Goal: Book appointment/travel/reservation

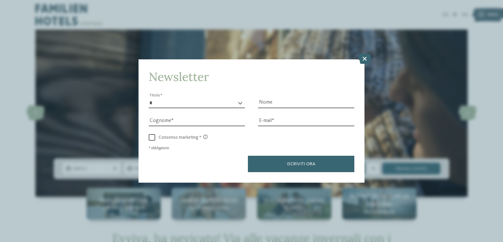
click at [363, 60] on icon at bounding box center [364, 59] width 13 height 10
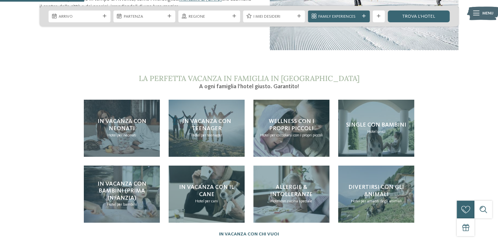
scroll to position [458, 0]
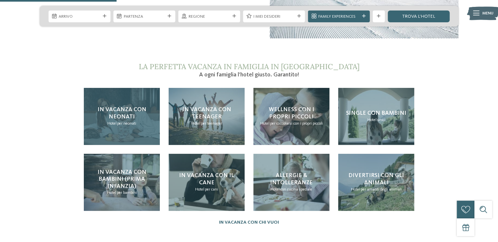
click at [128, 106] on span "In vacanza con neonati" at bounding box center [122, 112] width 49 height 13
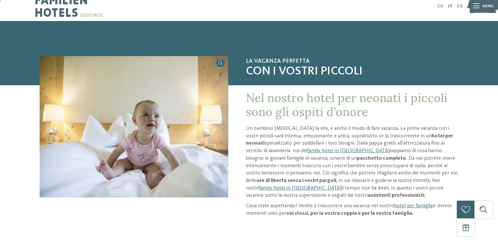
scroll to position [33, 0]
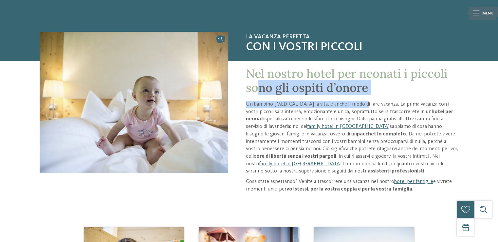
drag, startPoint x: 259, startPoint y: 89, endPoint x: 360, endPoint y: 108, distance: 102.8
click at [360, 108] on div "Nel nostro hotel per neonati i piccoli sono gli ospiti d’onore Un bambino cambi…" at bounding box center [343, 131] width 230 height 141
click at [421, 182] on link "hotel per famiglie" at bounding box center [413, 181] width 39 height 5
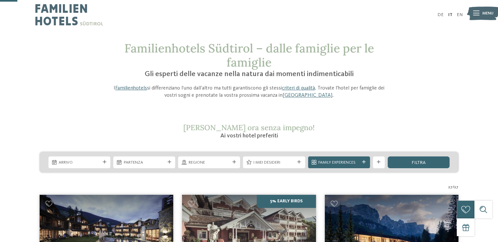
scroll to position [98, 0]
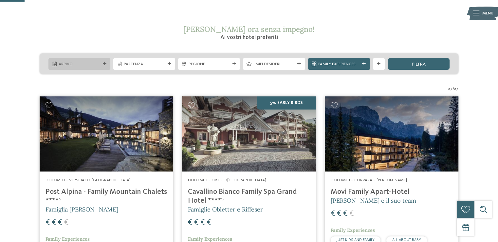
click at [102, 64] on div at bounding box center [104, 64] width 6 height 4
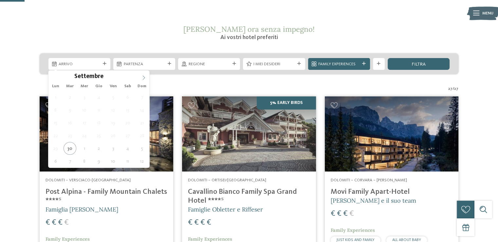
click at [143, 80] on span at bounding box center [143, 75] width 11 height 11
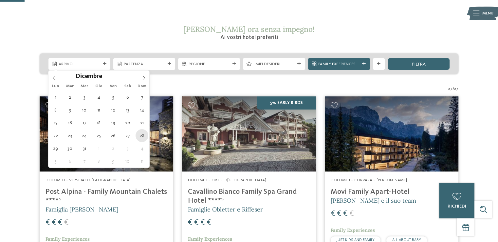
type div "[DATE]"
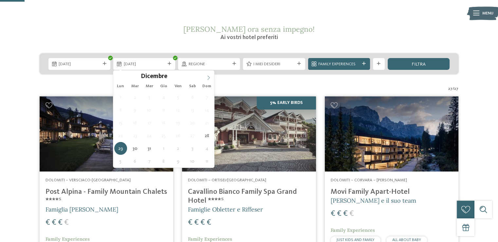
type input "****"
click at [209, 74] on span at bounding box center [208, 75] width 11 height 11
type div "[DATE]"
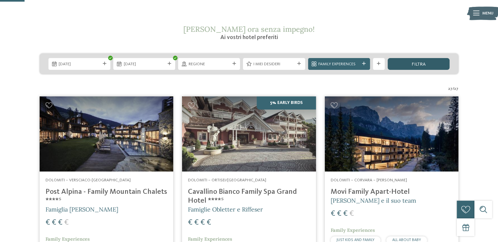
click at [428, 65] on div "filtra" at bounding box center [418, 64] width 62 height 12
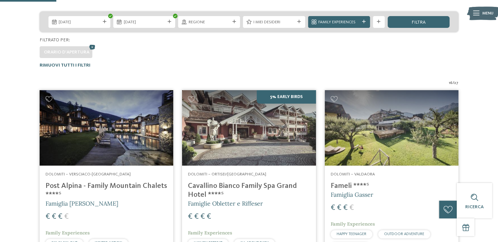
scroll to position [59, 0]
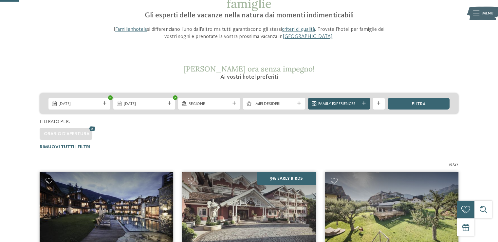
click at [362, 101] on div "Family Experiences" at bounding box center [339, 104] width 62 height 12
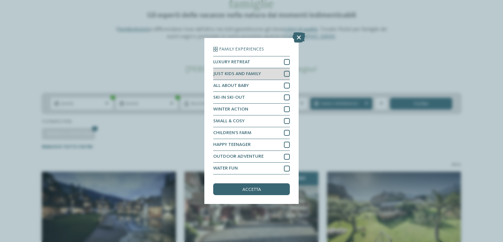
click at [285, 71] on div at bounding box center [287, 74] width 6 height 6
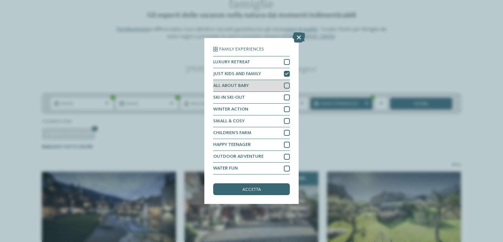
click at [285, 82] on div at bounding box center [287, 85] width 6 height 6
click at [285, 97] on div at bounding box center [287, 97] width 6 height 6
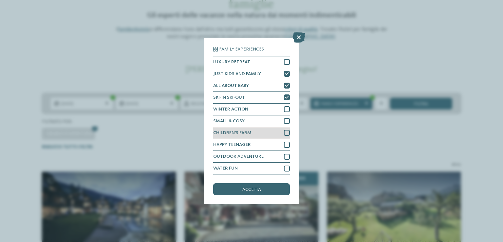
click at [285, 132] on div at bounding box center [287, 133] width 6 height 6
click at [271, 188] on div "accetta" at bounding box center [251, 189] width 77 height 12
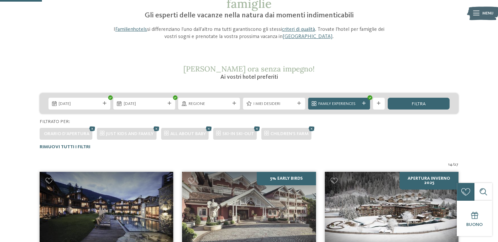
scroll to position [189, 0]
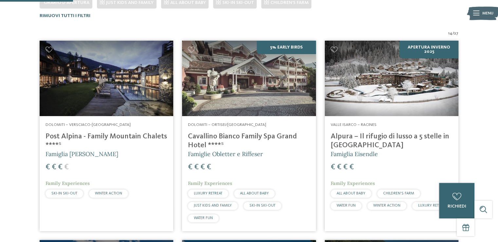
click at [59, 191] on span "SKI-IN SKI-OUT" at bounding box center [64, 193] width 26 height 4
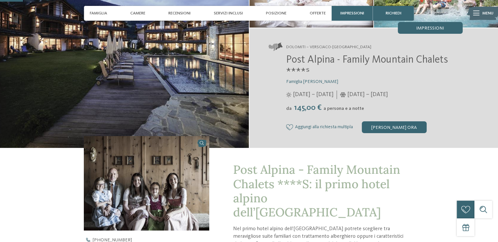
scroll to position [98, 0]
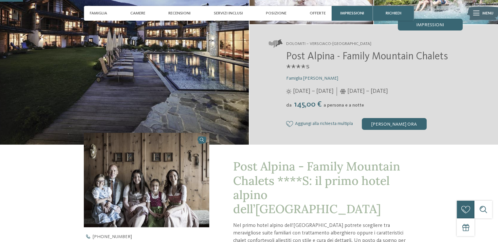
drag, startPoint x: 370, startPoint y: 93, endPoint x: 430, endPoint y: 86, distance: 60.3
click at [430, 86] on div "Post Alpina - Family Mountain Chalets ****ˢ Famiglia Wachtler 06/06/2025 – 05/1…" at bounding box center [365, 90] width 194 height 79
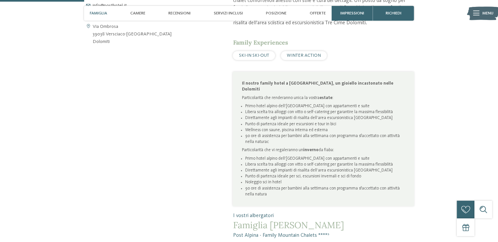
scroll to position [327, 0]
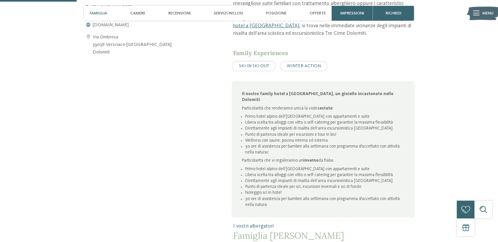
click at [260, 63] on span "SKI-IN SKI-OUT" at bounding box center [254, 65] width 30 height 5
click at [237, 62] on div "SKI-IN SKI-OUT" at bounding box center [254, 66] width 42 height 9
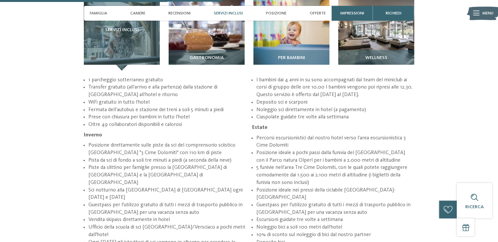
scroll to position [949, 0]
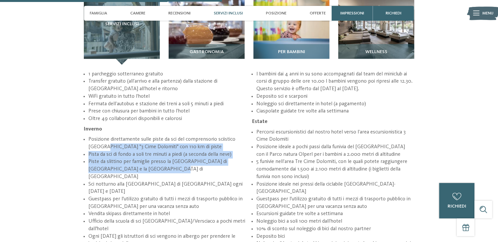
drag, startPoint x: 107, startPoint y: 127, endPoint x: 201, endPoint y: 147, distance: 96.2
click at [201, 147] on ul "Posizione direttamente sulle piste da sci del comprensorio sciistico Monte Elmo…" at bounding box center [249, 158] width 330 height 177
drag, startPoint x: 107, startPoint y: 193, endPoint x: 158, endPoint y: 206, distance: 52.3
click at [152, 211] on ul "Posizione direttamente sulle piste da sci del comprensorio sciistico Monte Elmo…" at bounding box center [249, 158] width 330 height 177
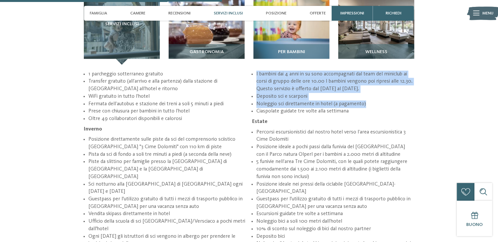
drag, startPoint x: 256, startPoint y: 52, endPoint x: 392, endPoint y: 75, distance: 137.7
click at [391, 79] on ul "Posizione direttamente sulle piste da sci del comprensorio sciistico Monte Elmo…" at bounding box center [249, 158] width 330 height 177
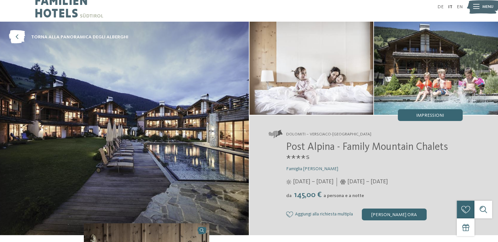
scroll to position [0, 0]
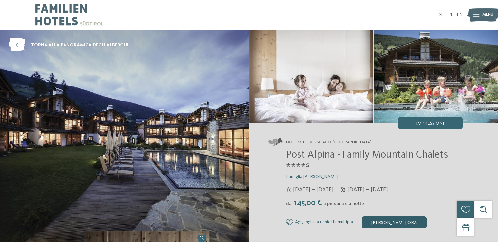
click at [392, 221] on div "[PERSON_NAME] ora" at bounding box center [394, 222] width 65 height 12
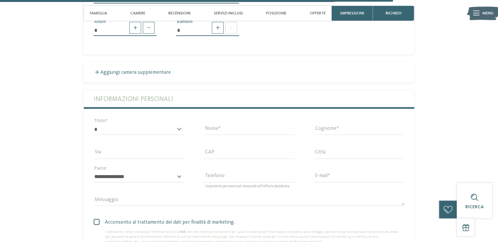
scroll to position [1679, 0]
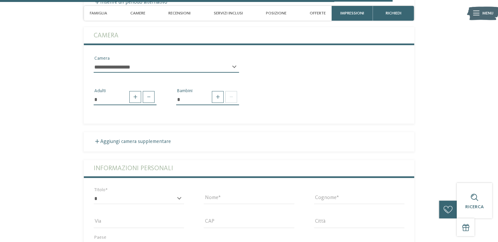
drag, startPoint x: 316, startPoint y: 14, endPoint x: 292, endPoint y: 45, distance: 38.9
click at [315, 14] on span "Offerte" at bounding box center [318, 13] width 16 height 5
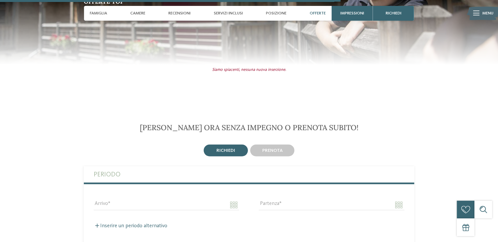
scroll to position [1293, 0]
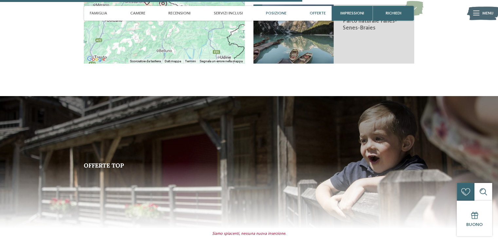
click at [318, 13] on span "Offerte" at bounding box center [318, 13] width 16 height 5
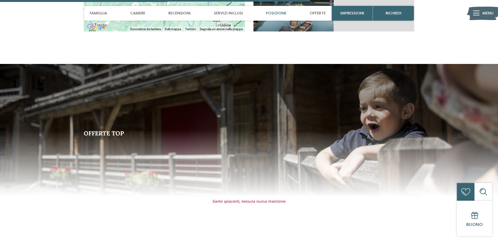
scroll to position [1325, 0]
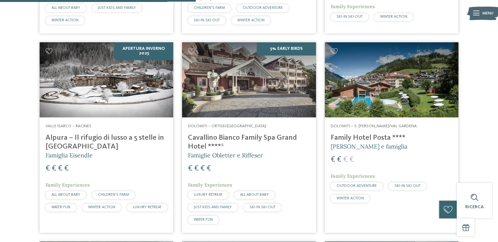
scroll to position [582, 0]
